Goal: Transaction & Acquisition: Book appointment/travel/reservation

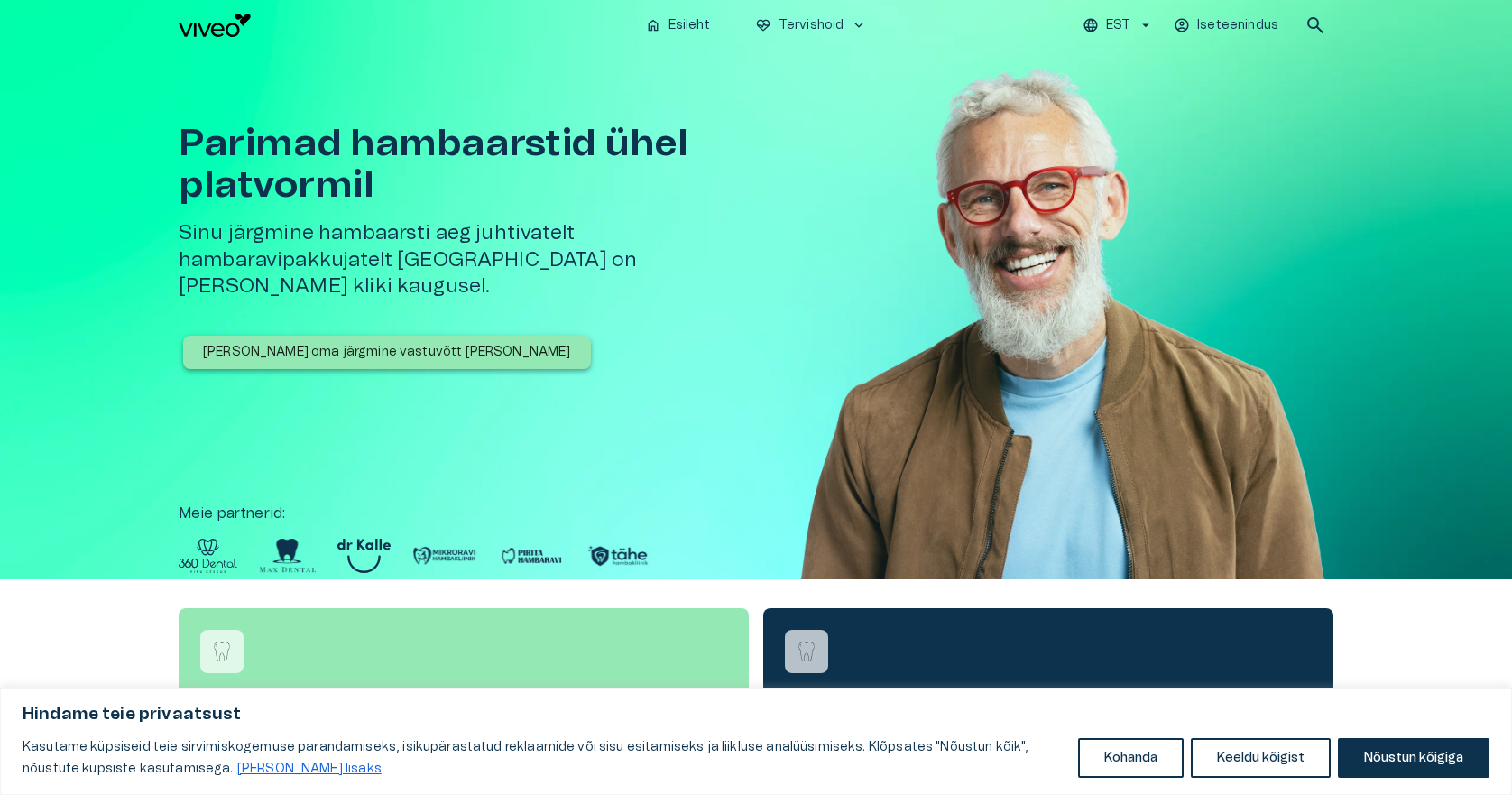
click at [332, 343] on p "[PERSON_NAME] oma järgmine vastuvõtt [PERSON_NAME]" at bounding box center [386, 352] width 368 height 19
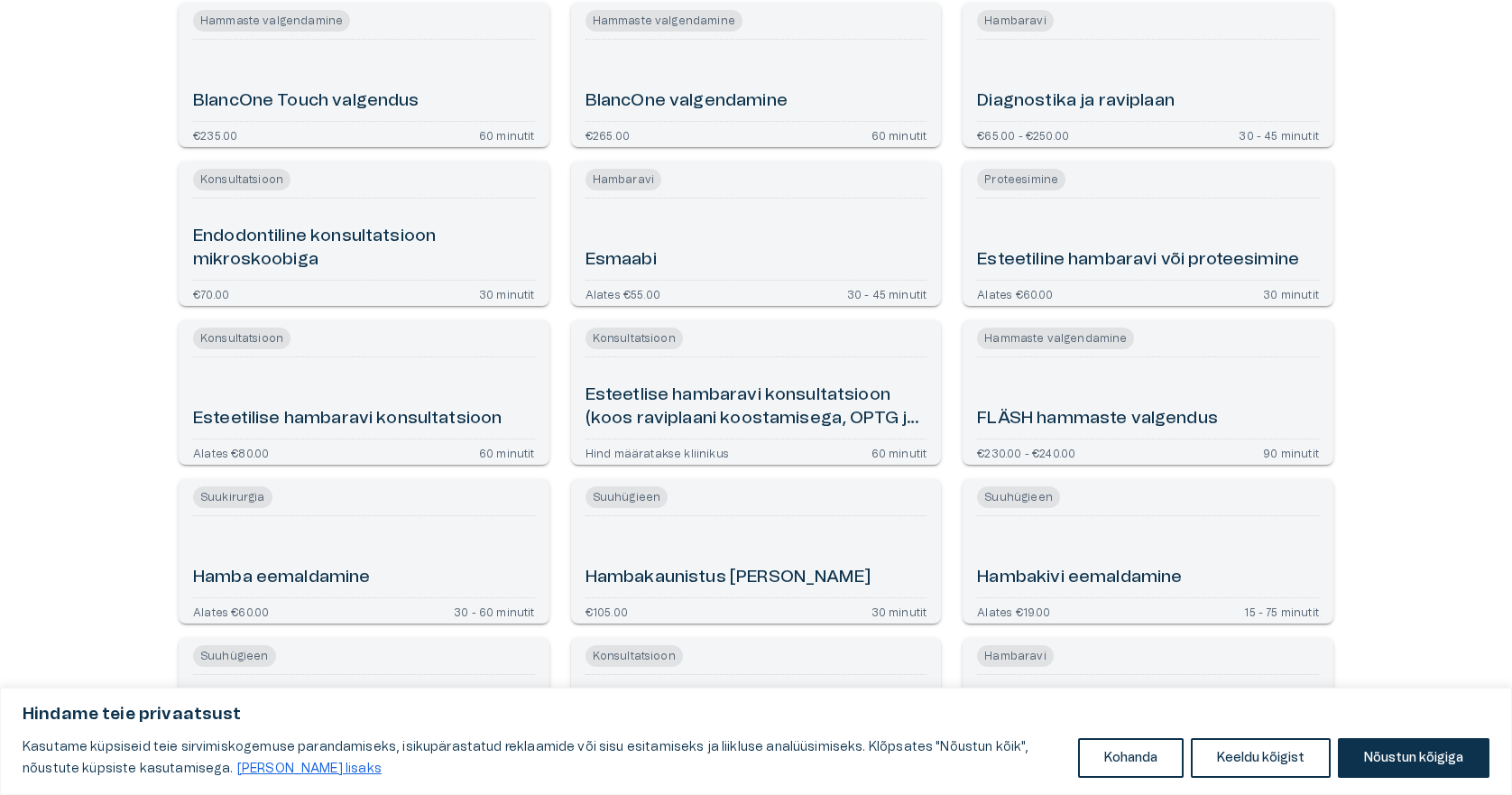
scroll to position [721, 0]
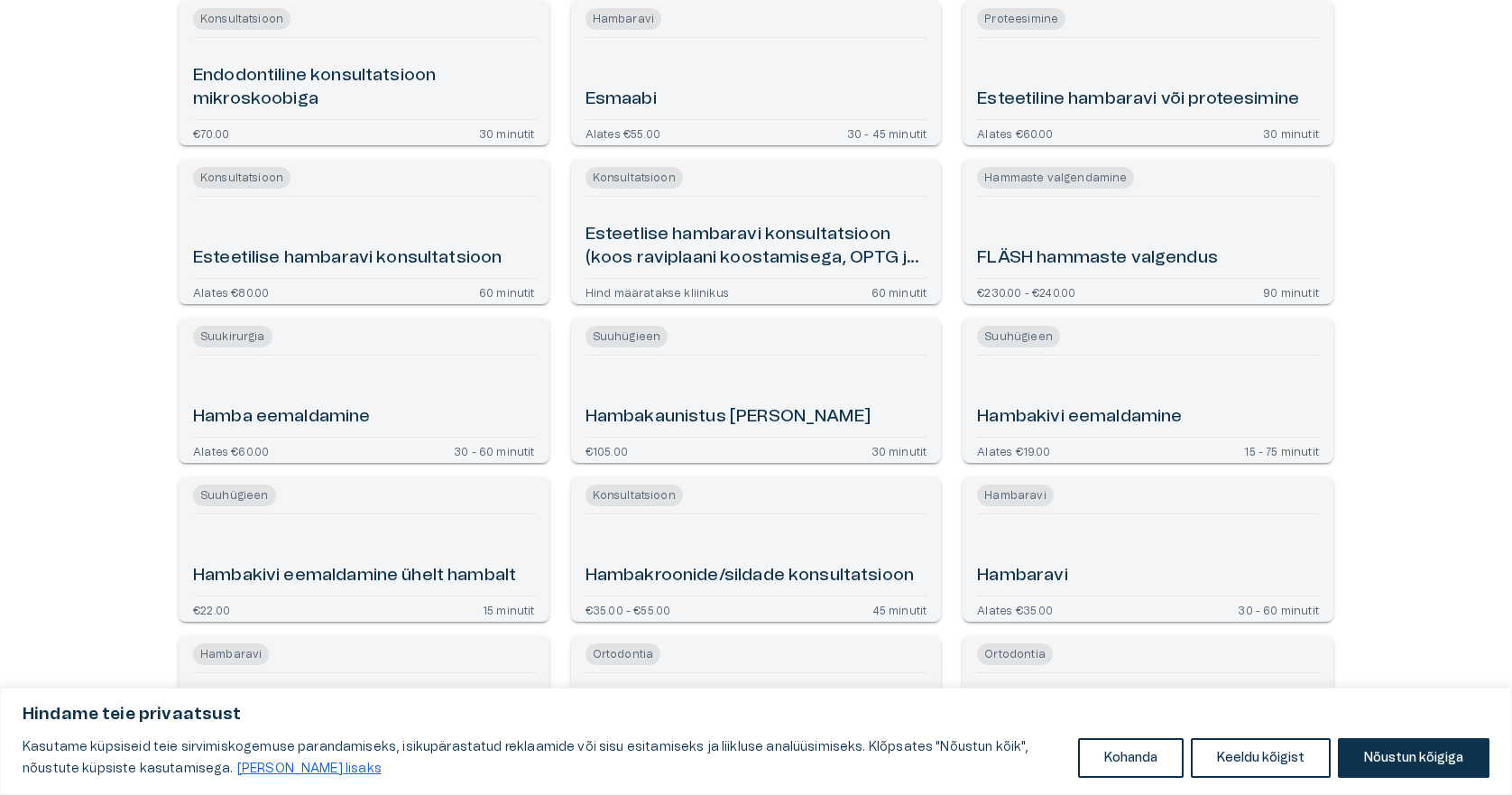
click at [1015, 492] on span "Hambaravi" at bounding box center [1014, 495] width 76 height 22
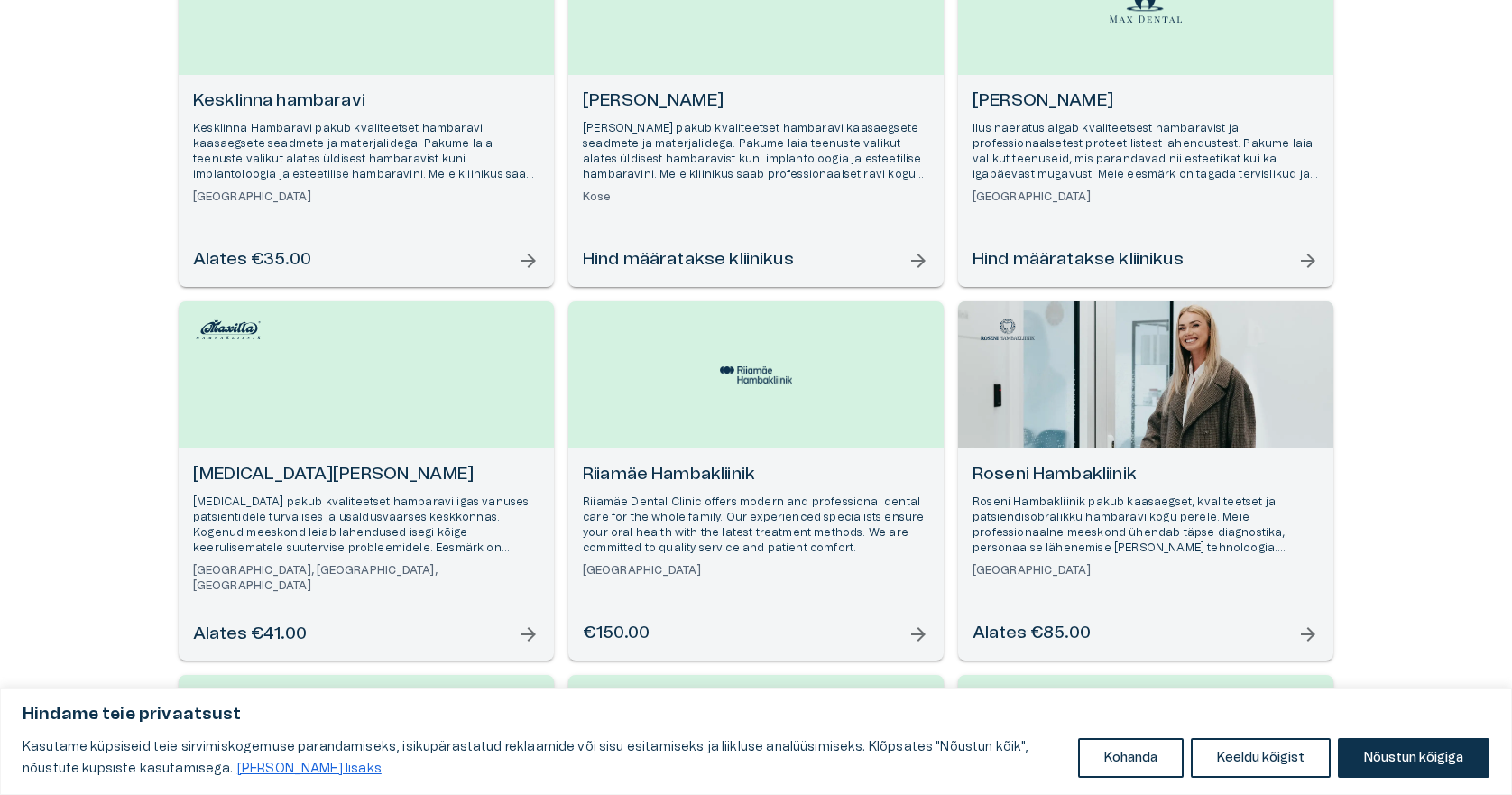
scroll to position [902, 0]
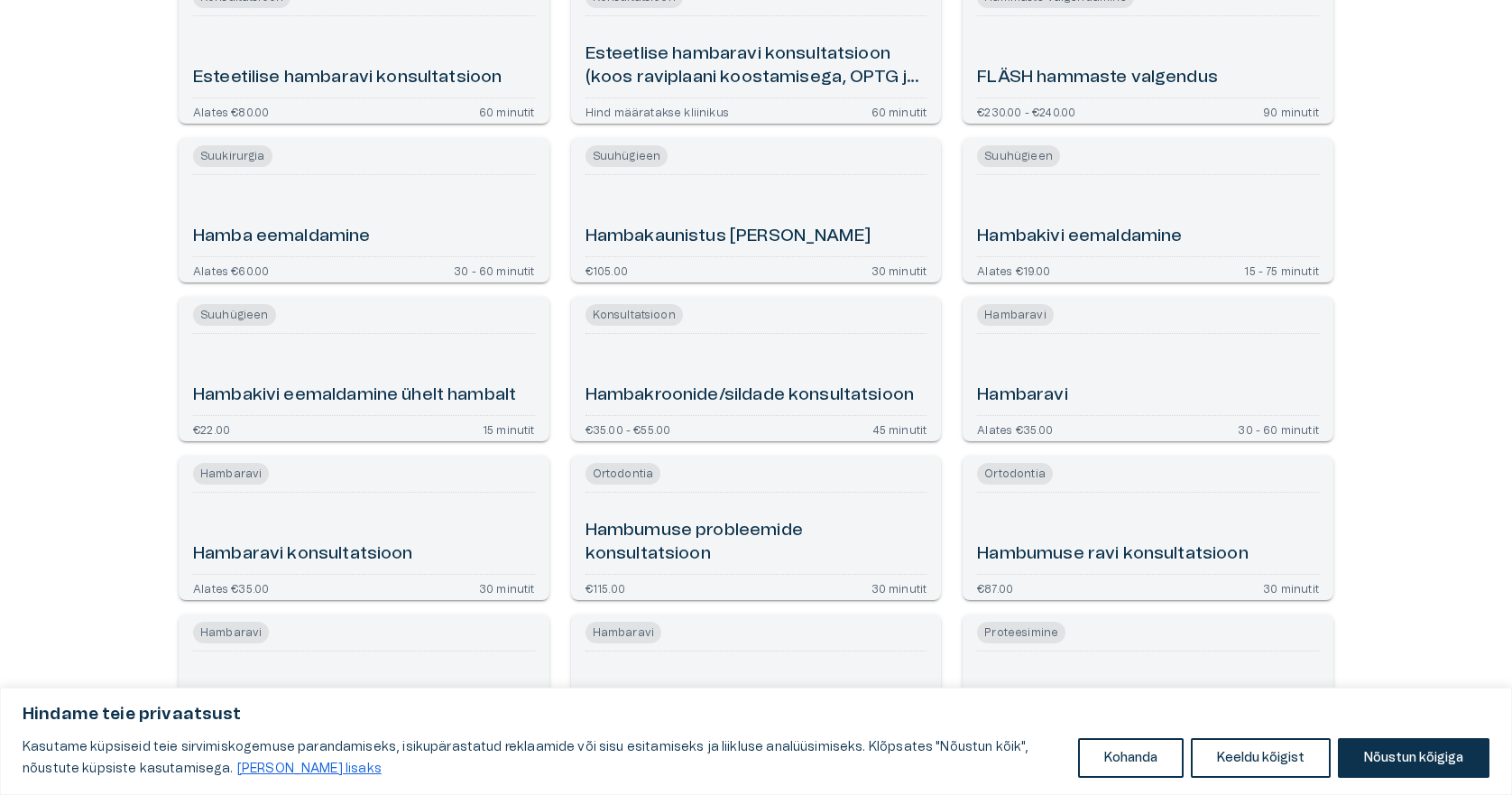
scroll to position [845, 0]
